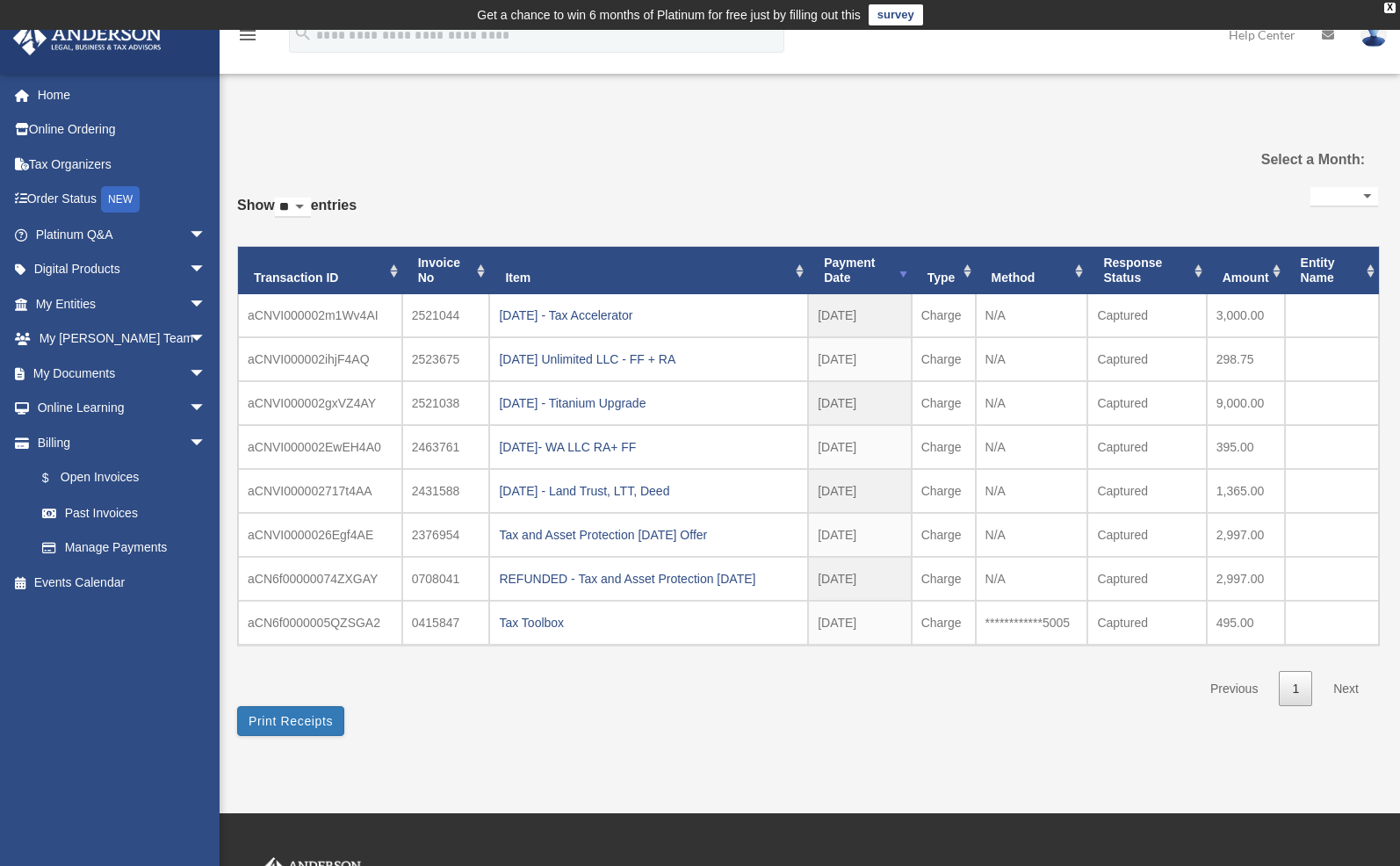
select select
click at [189, 267] on span "arrow_drop_down" at bounding box center [207, 269] width 35 height 36
click at [189, 270] on span "arrow_drop_down" at bounding box center [207, 269] width 35 height 36
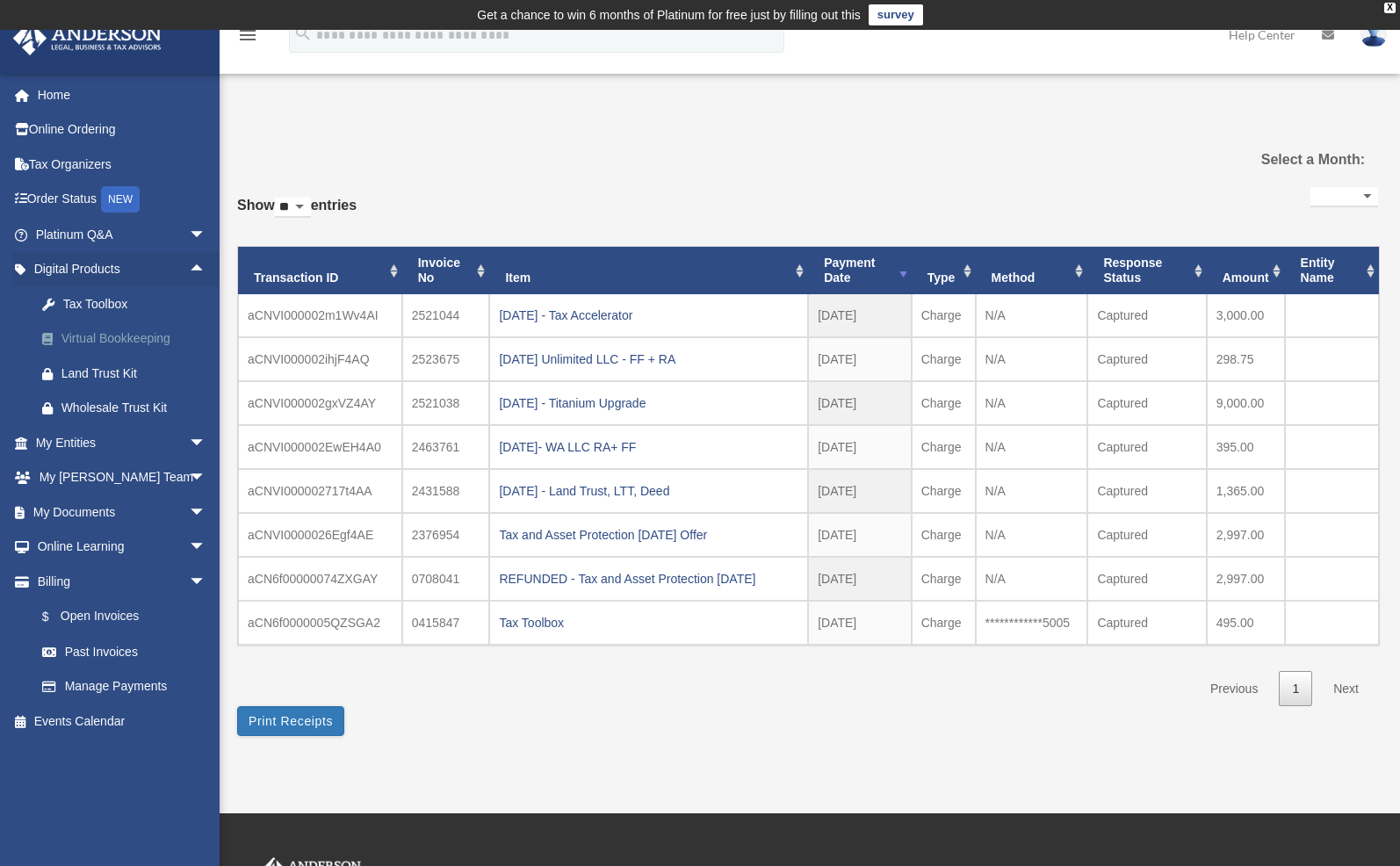
click at [119, 342] on div "Virtual Bookkeeping" at bounding box center [136, 339] width 149 height 22
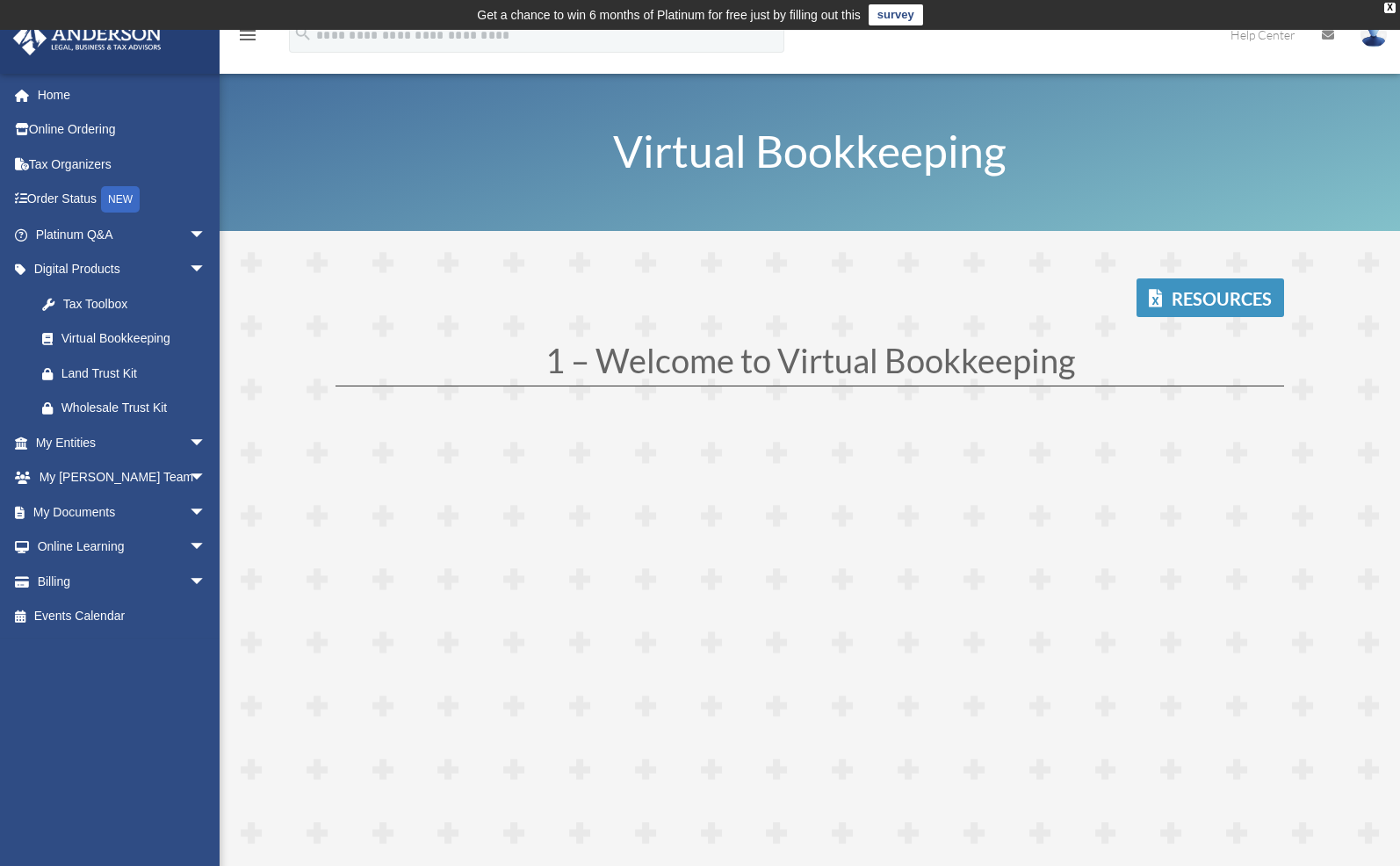
click at [1213, 300] on link "Resources" at bounding box center [1210, 297] width 147 height 38
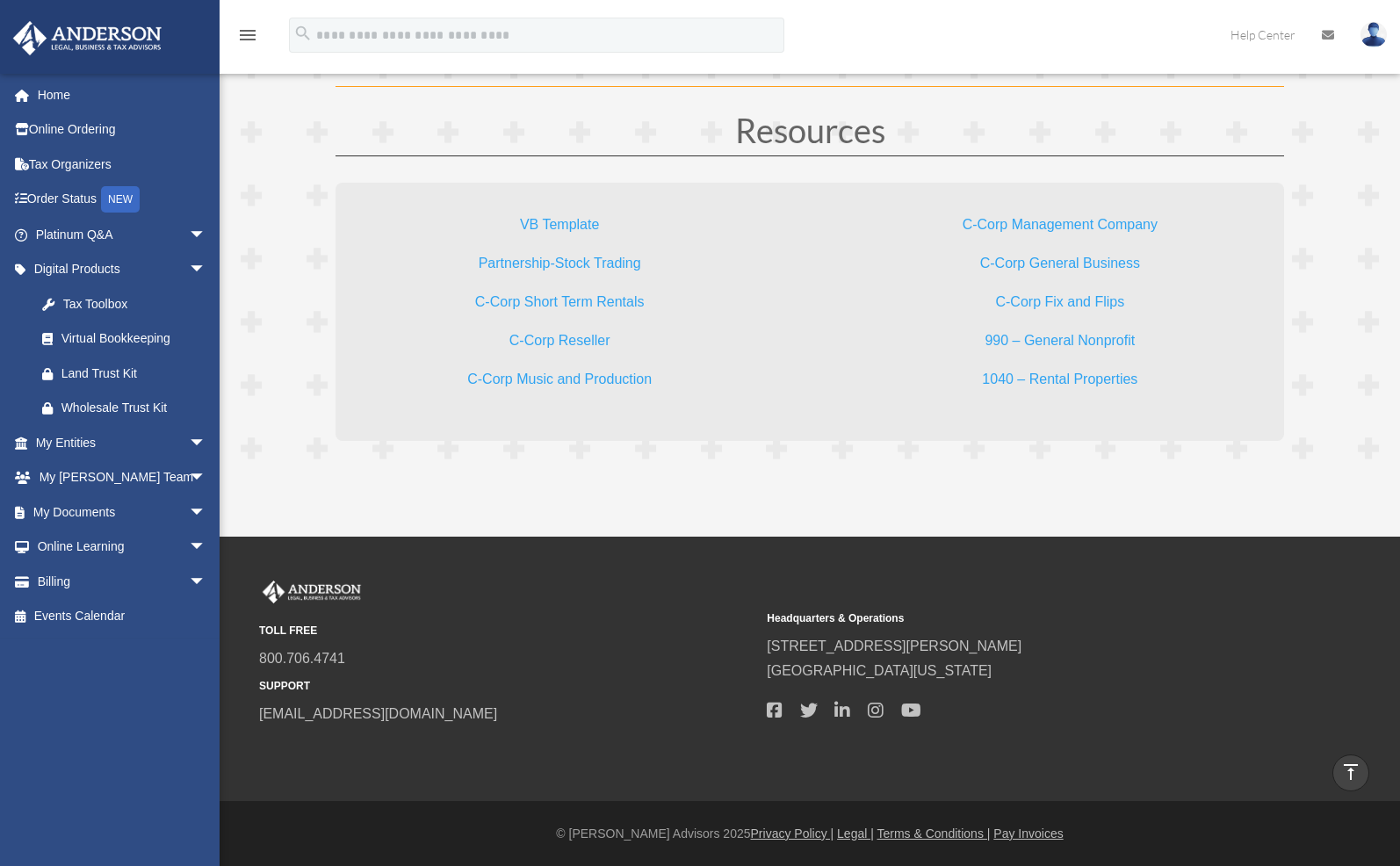
scroll to position [5258, 0]
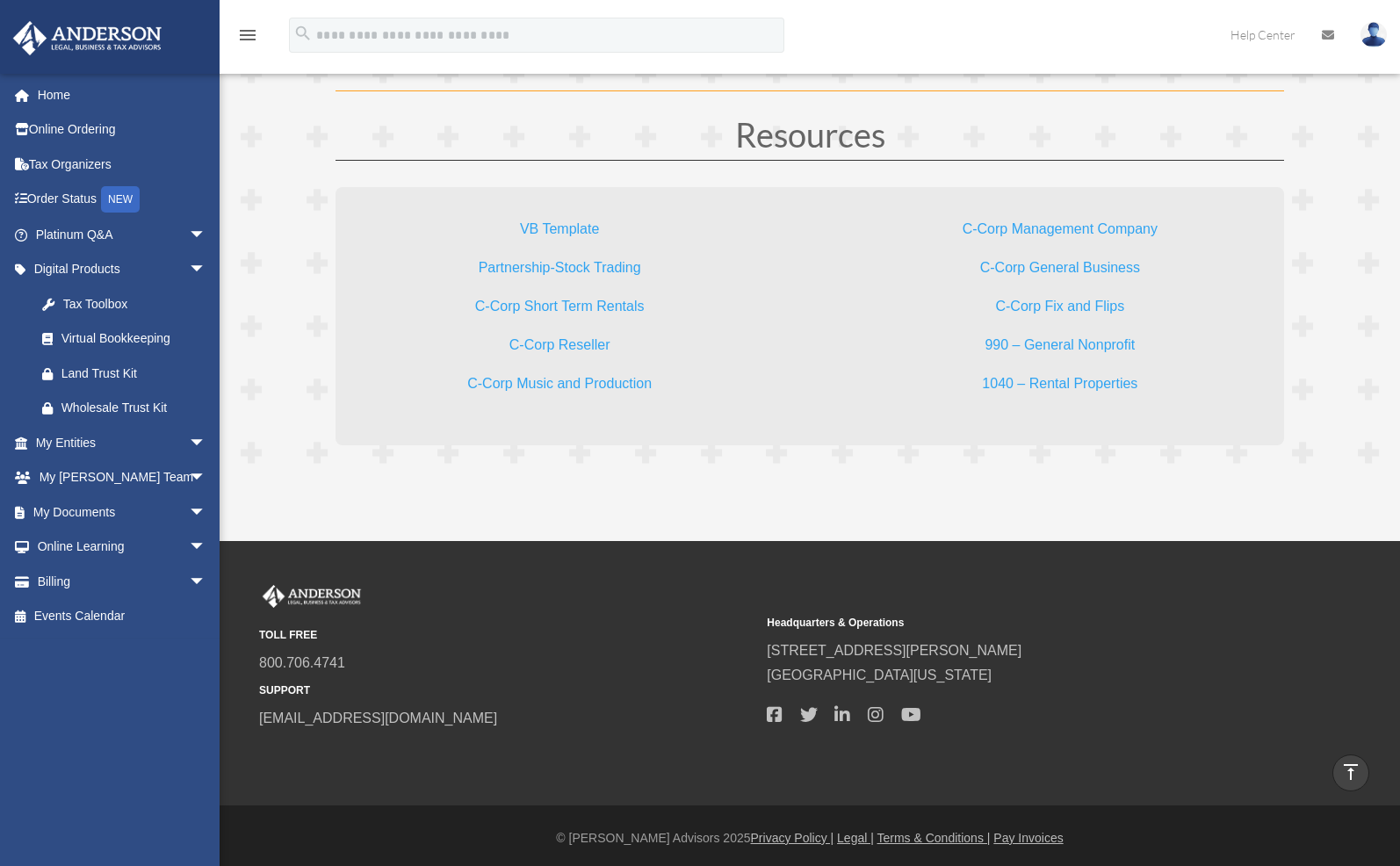
click at [570, 221] on link "VB Template" at bounding box center [559, 232] width 79 height 23
click at [1057, 378] on link "1040 – Rental Properties" at bounding box center [1060, 387] width 156 height 23
